Goal: Check status: Check status

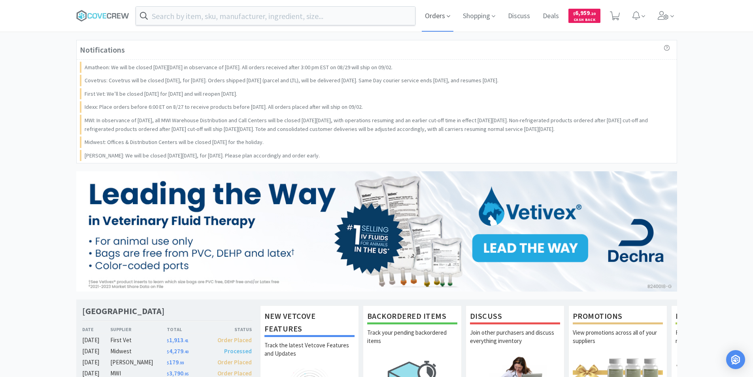
click at [438, 14] on span "Orders" at bounding box center [438, 16] width 32 height 32
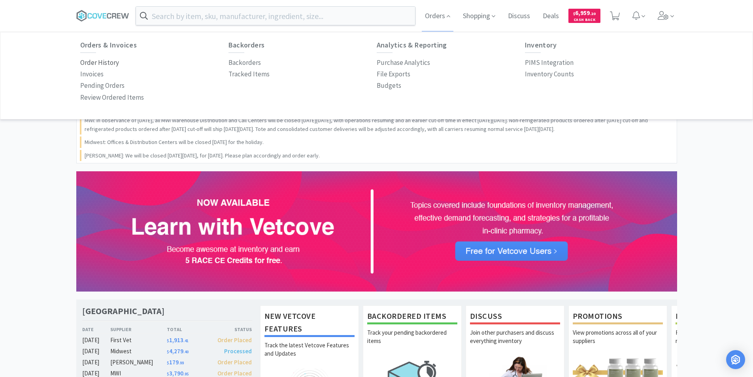
click at [111, 61] on p "Order History" at bounding box center [99, 62] width 39 height 11
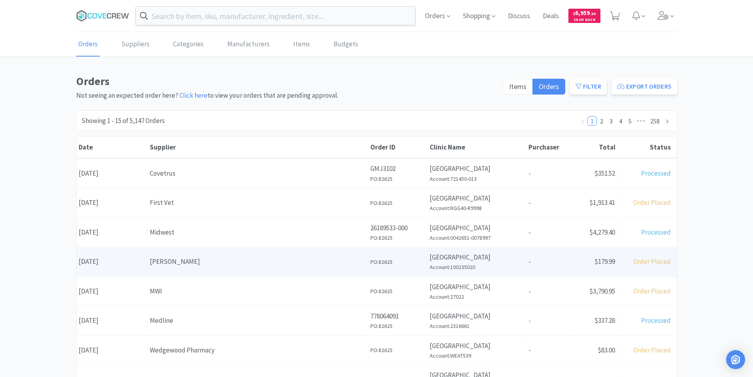
scroll to position [79, 0]
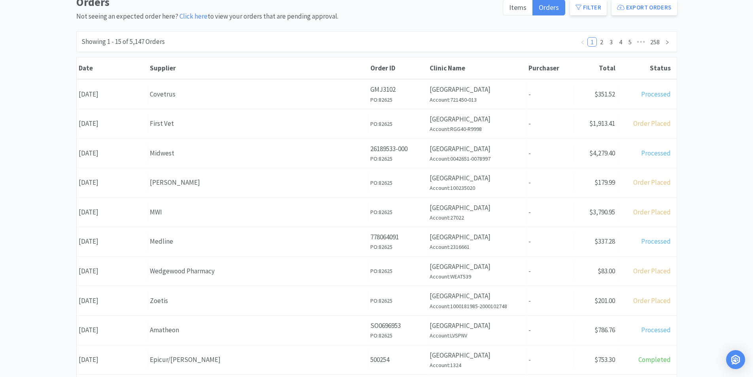
click at [177, 242] on div "Medline" at bounding box center [258, 241] width 216 height 11
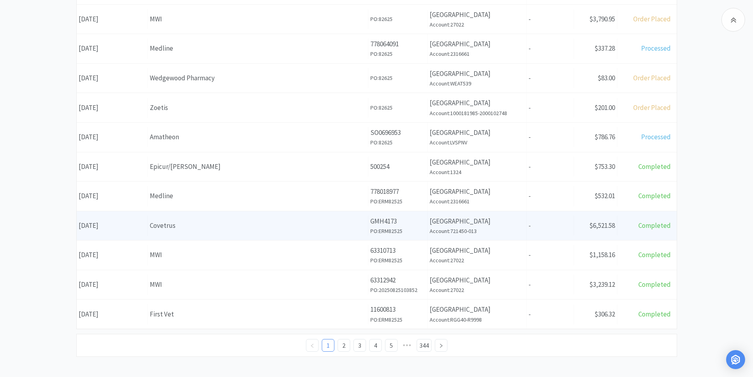
scroll to position [276, 0]
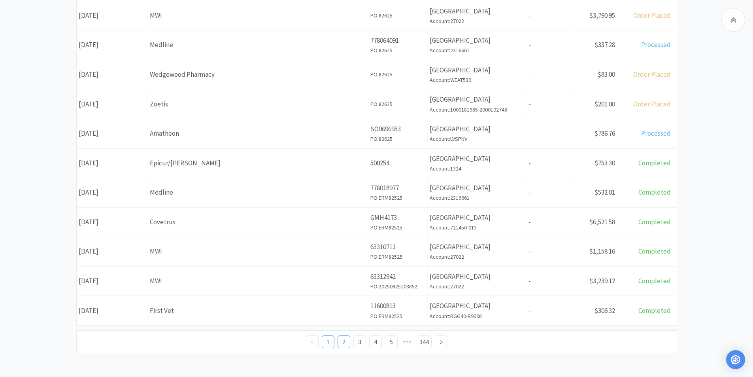
click at [344, 342] on link "2" at bounding box center [344, 342] width 12 height 12
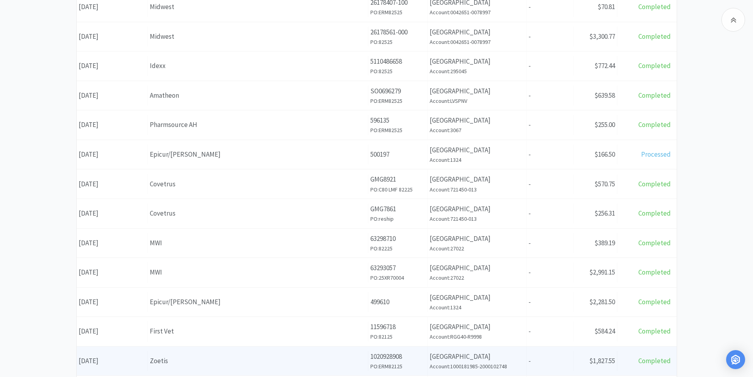
scroll to position [276, 0]
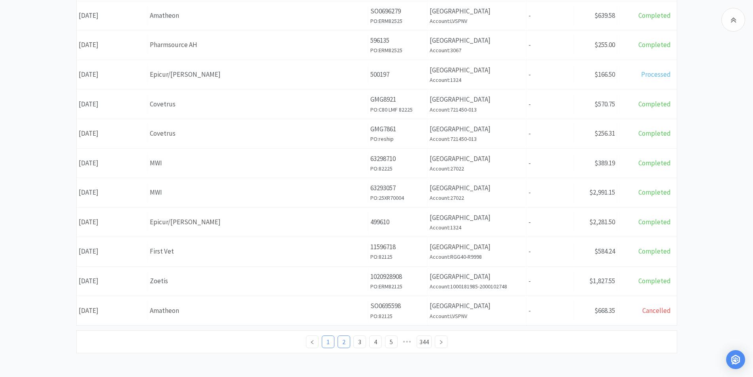
click at [332, 342] on link "1" at bounding box center [328, 342] width 12 height 12
